Goal: Transaction & Acquisition: Purchase product/service

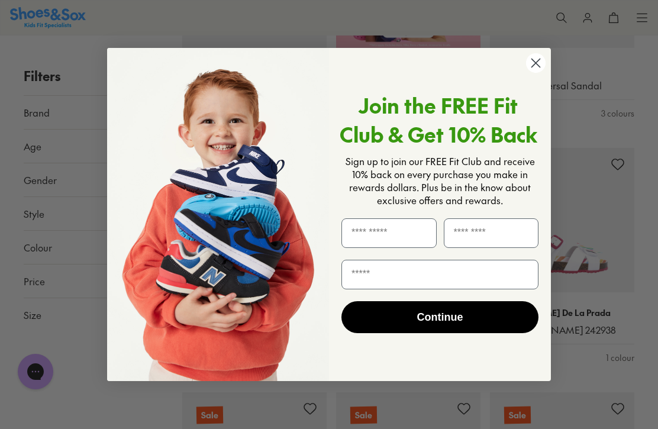
scroll to position [567, 0]
click at [534, 73] on circle "Close dialog" at bounding box center [536, 63] width 20 height 20
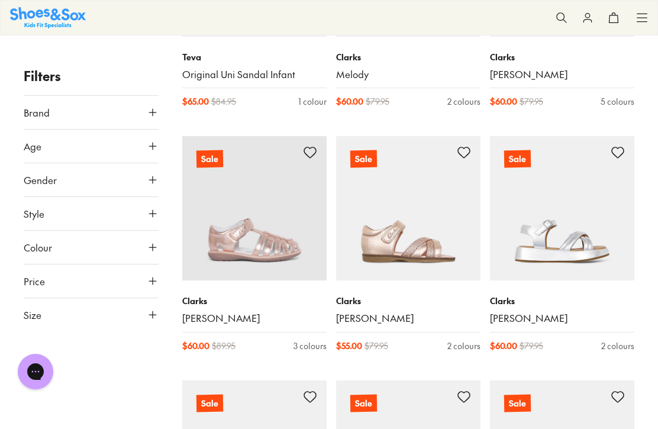
scroll to position [1801, 0]
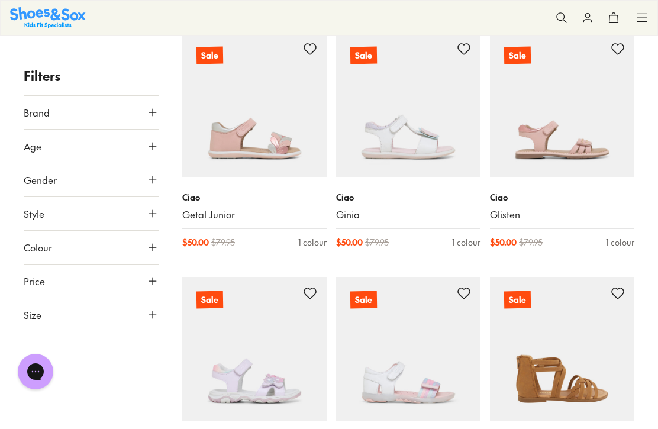
scroll to position [4387, 0]
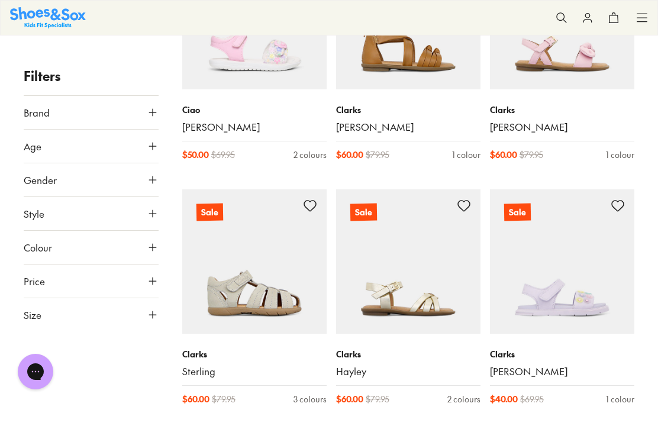
scroll to position [5201, 0]
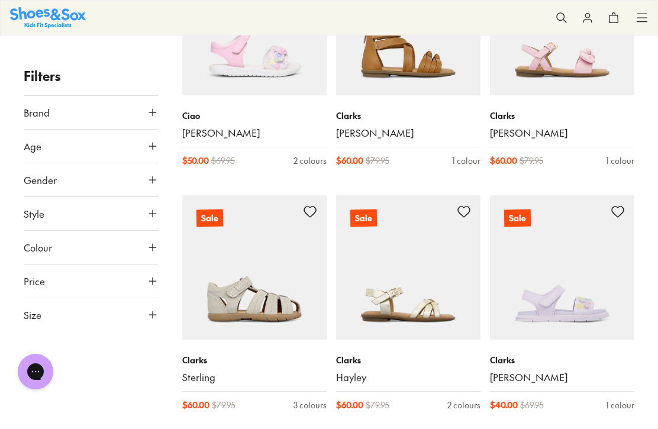
click at [203, 292] on img at bounding box center [254, 267] width 144 height 144
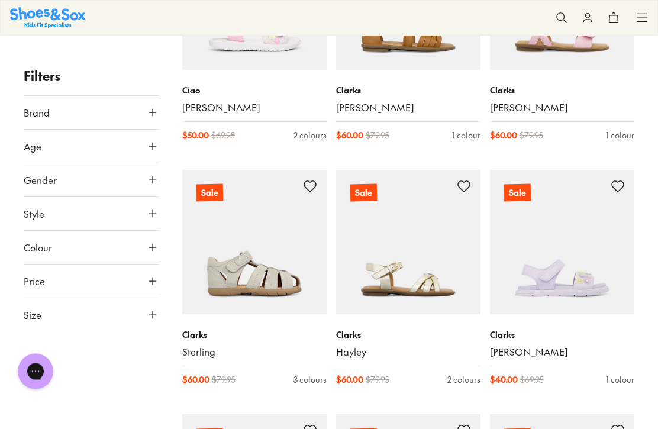
scroll to position [5241, 0]
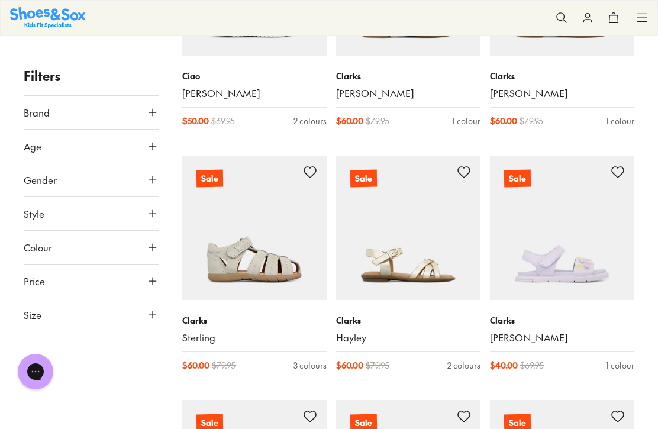
click at [222, 250] on img at bounding box center [254, 228] width 144 height 144
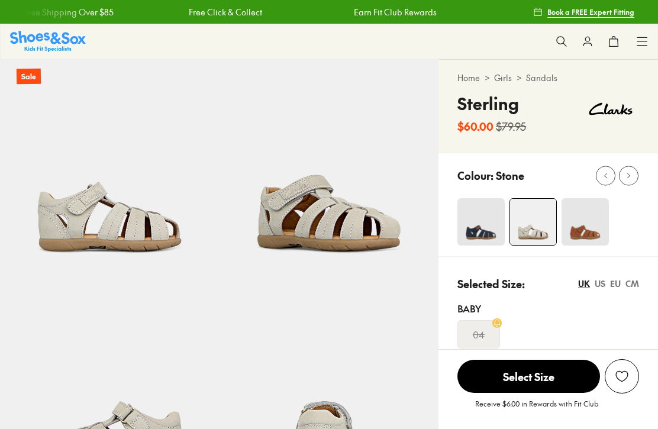
select select "*"
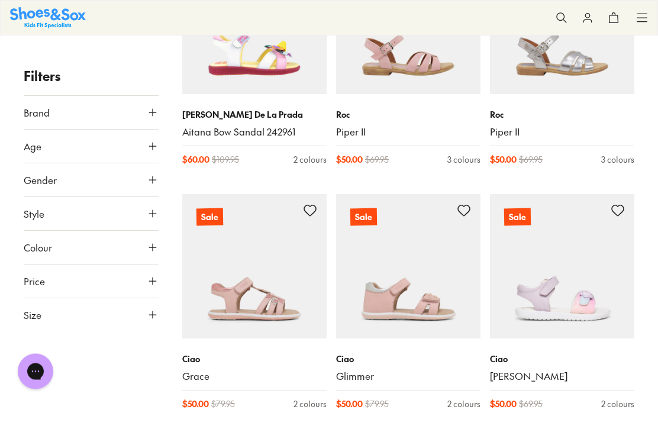
scroll to position [1010, 0]
click at [126, 330] on button "Size" at bounding box center [91, 314] width 135 height 33
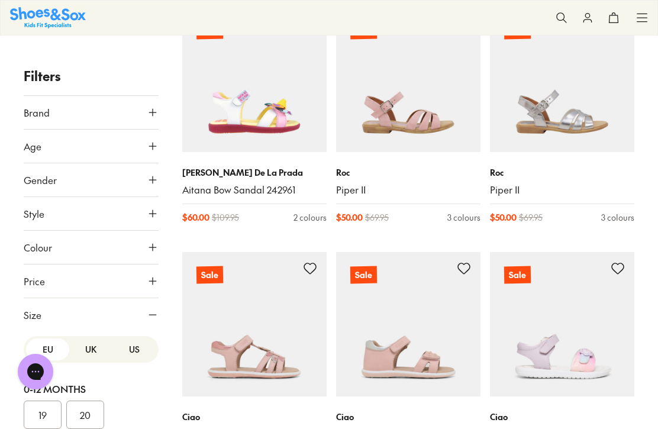
scroll to position [956, 0]
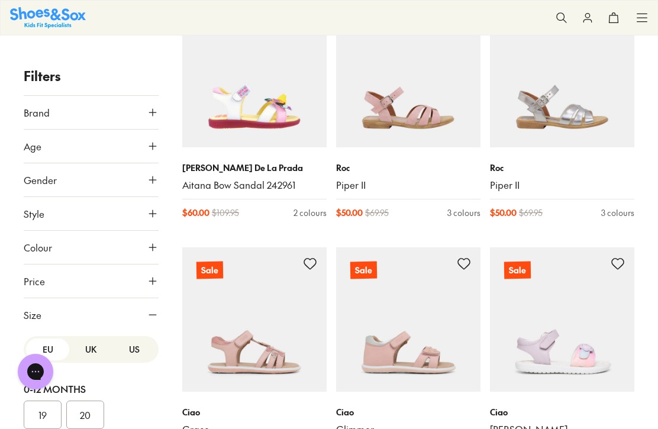
click at [360, 351] on img at bounding box center [408, 319] width 144 height 144
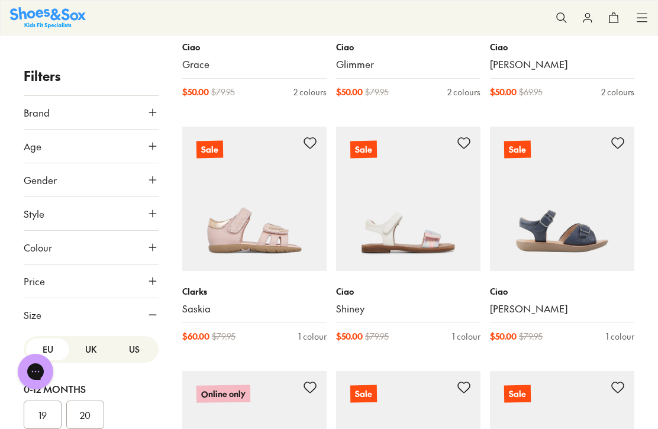
scroll to position [1318, 0]
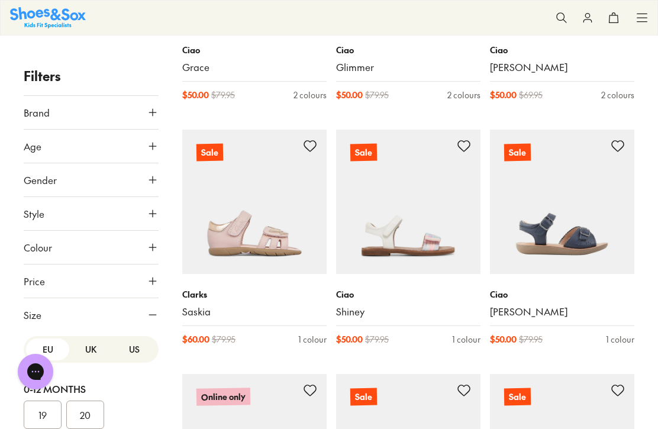
click at [243, 233] on img at bounding box center [254, 202] width 144 height 144
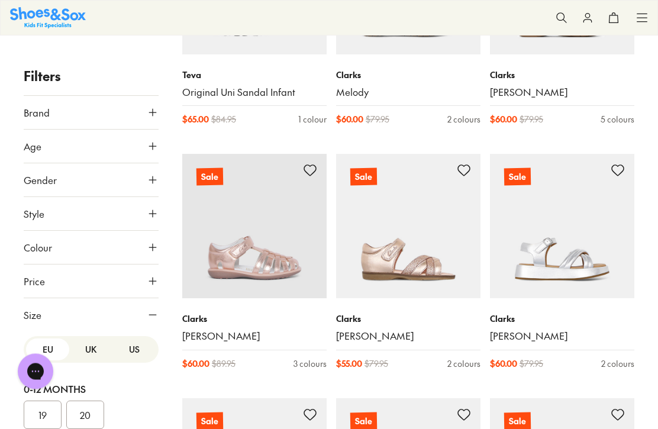
scroll to position [1784, 0]
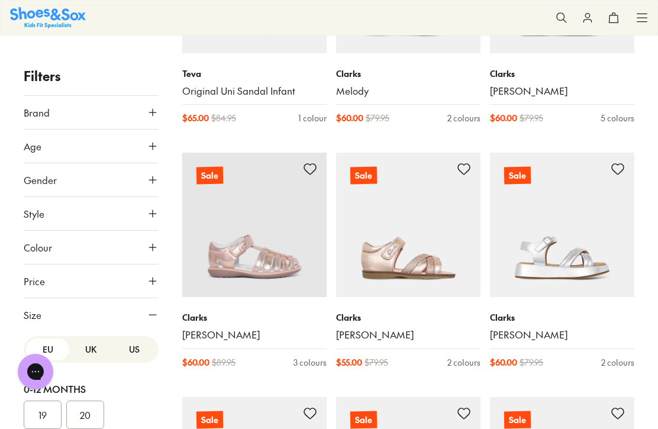
click at [379, 274] on img at bounding box center [408, 225] width 144 height 144
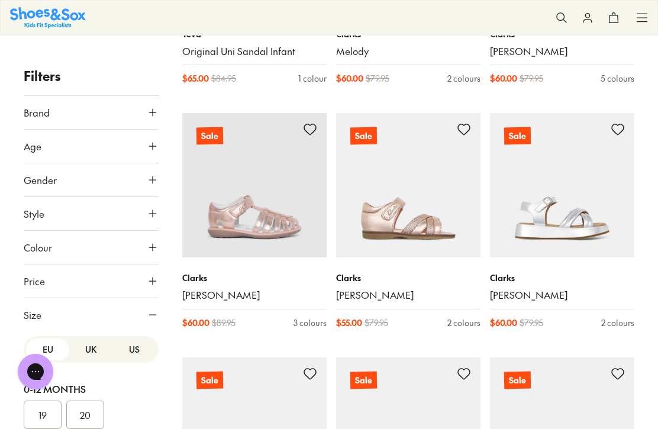
click at [218, 225] on img at bounding box center [254, 185] width 144 height 144
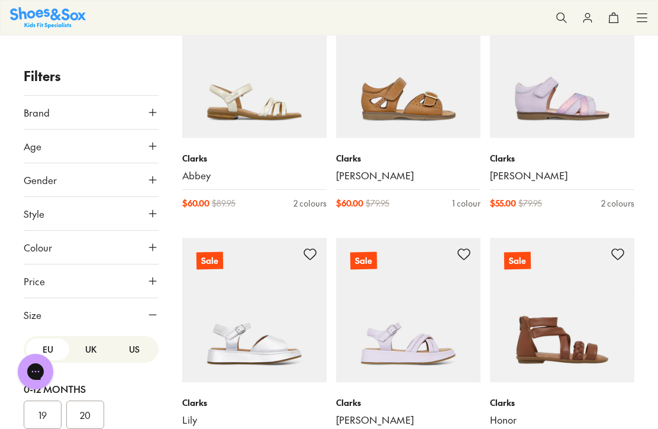
scroll to position [2188, 0]
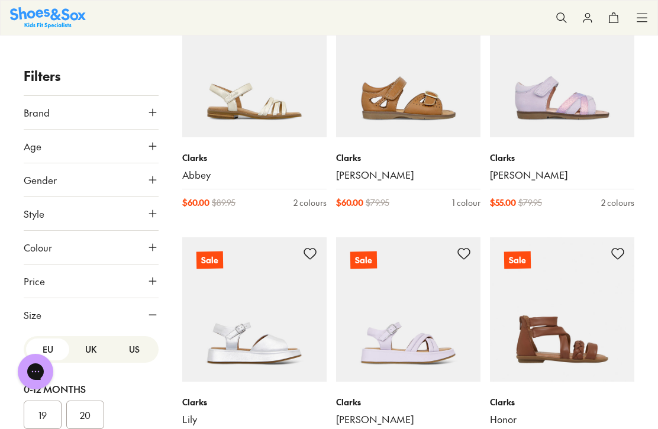
click at [540, 130] on img at bounding box center [562, 65] width 144 height 144
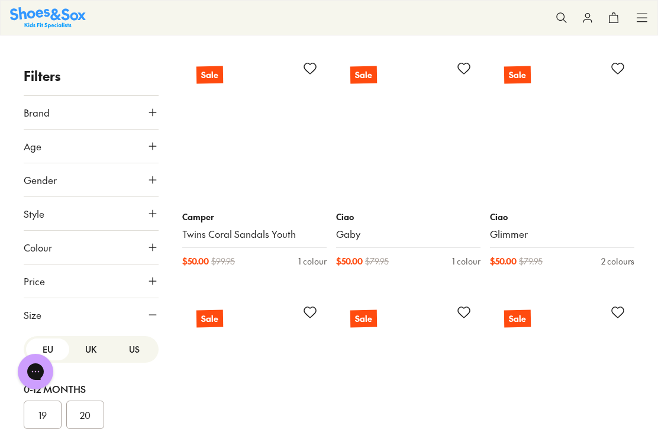
scroll to position [4122, 0]
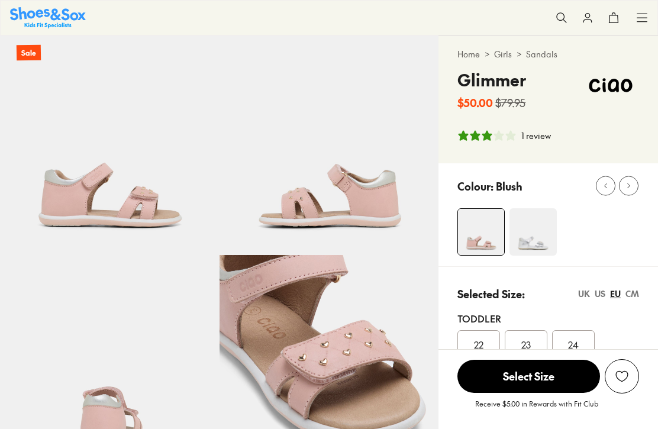
select select "*"
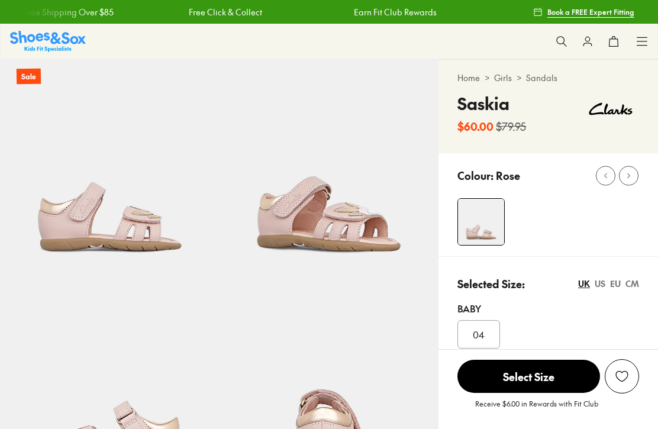
select select "*"
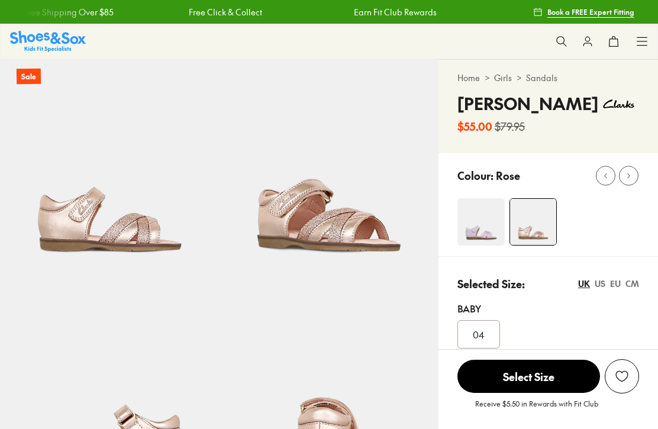
select select "*"
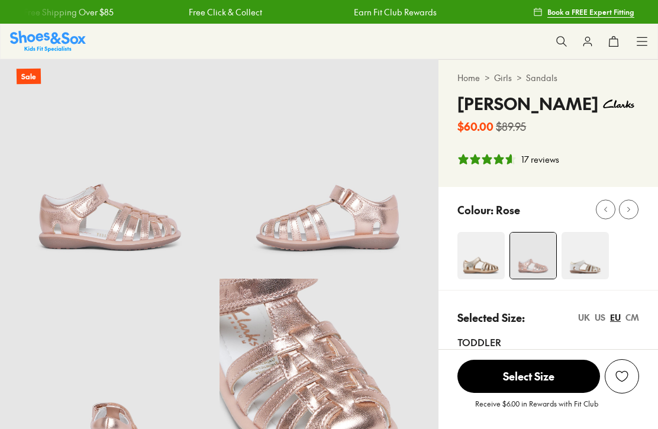
select select "*"
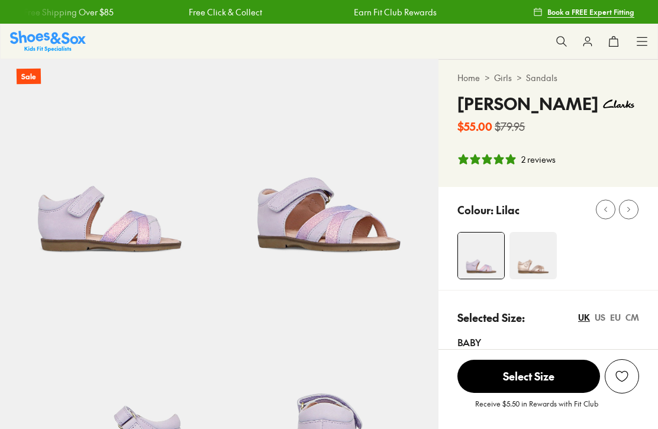
select select "*"
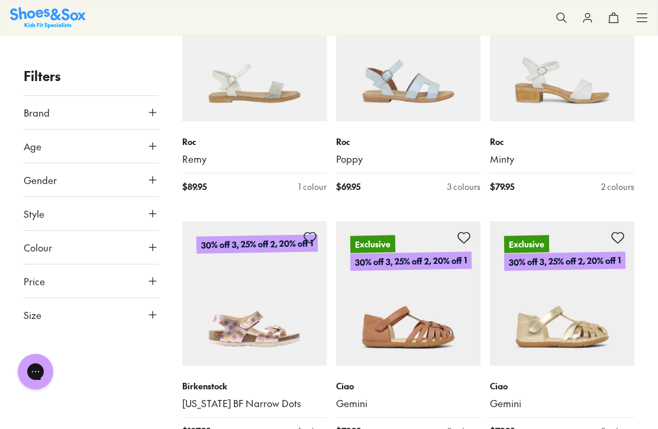
scroll to position [1289, 0]
click at [147, 388] on div "Filters Brand [PERSON_NAME] ( 5 ) Birkenstock ( 19 ) Bobux ( 23 ) Camper ( 3 ) …" at bounding box center [91, 323] width 135 height 2700
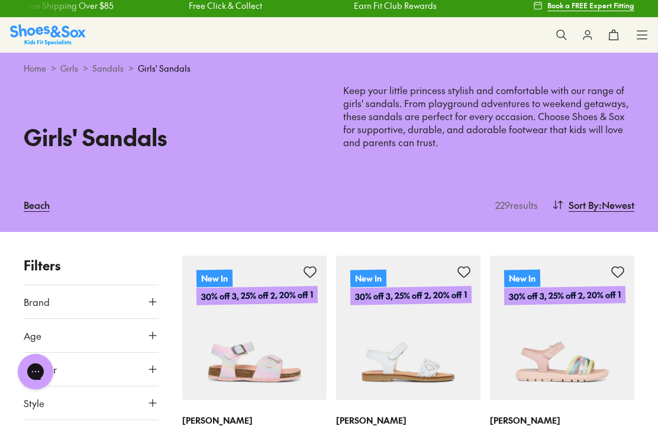
scroll to position [0, 0]
